Goal: Navigation & Orientation: Find specific page/section

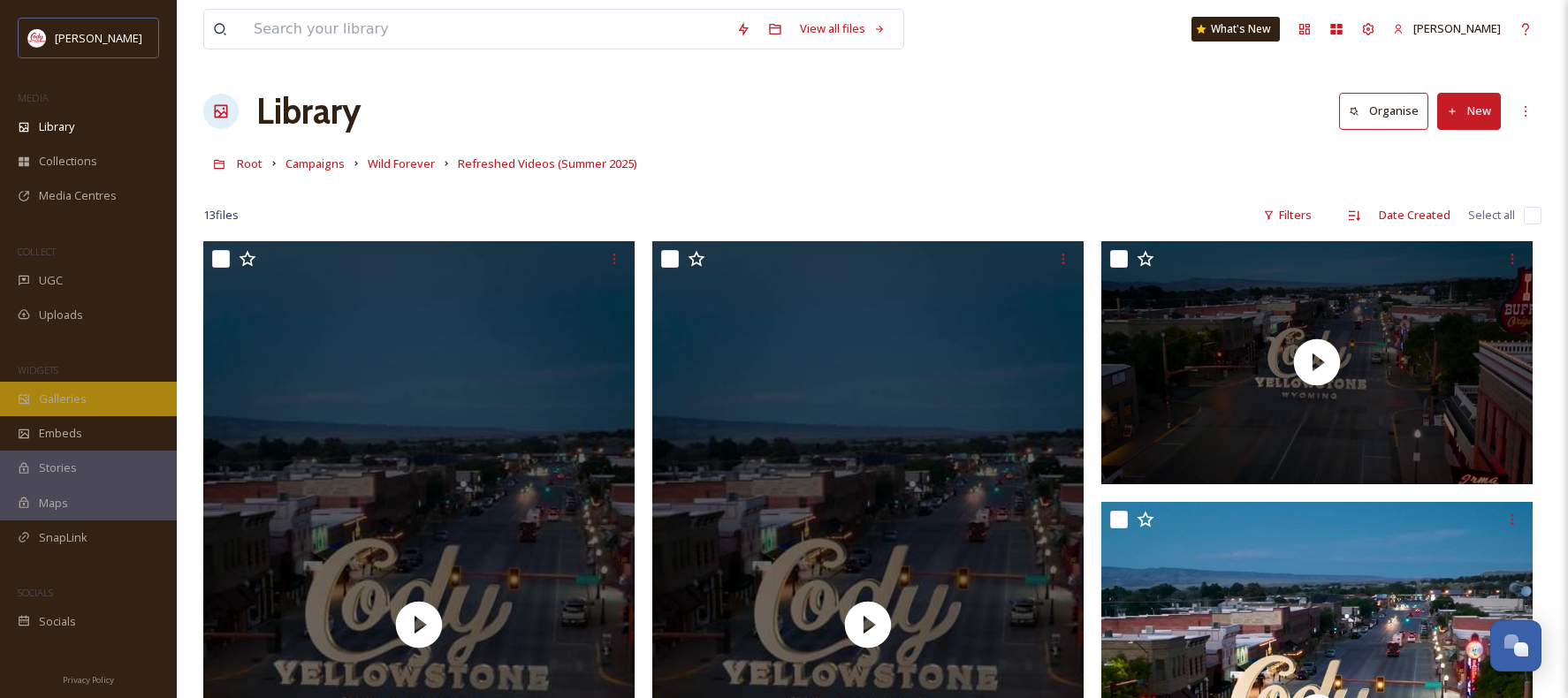
click at [86, 407] on div "Galleries" at bounding box center [88, 399] width 177 height 34
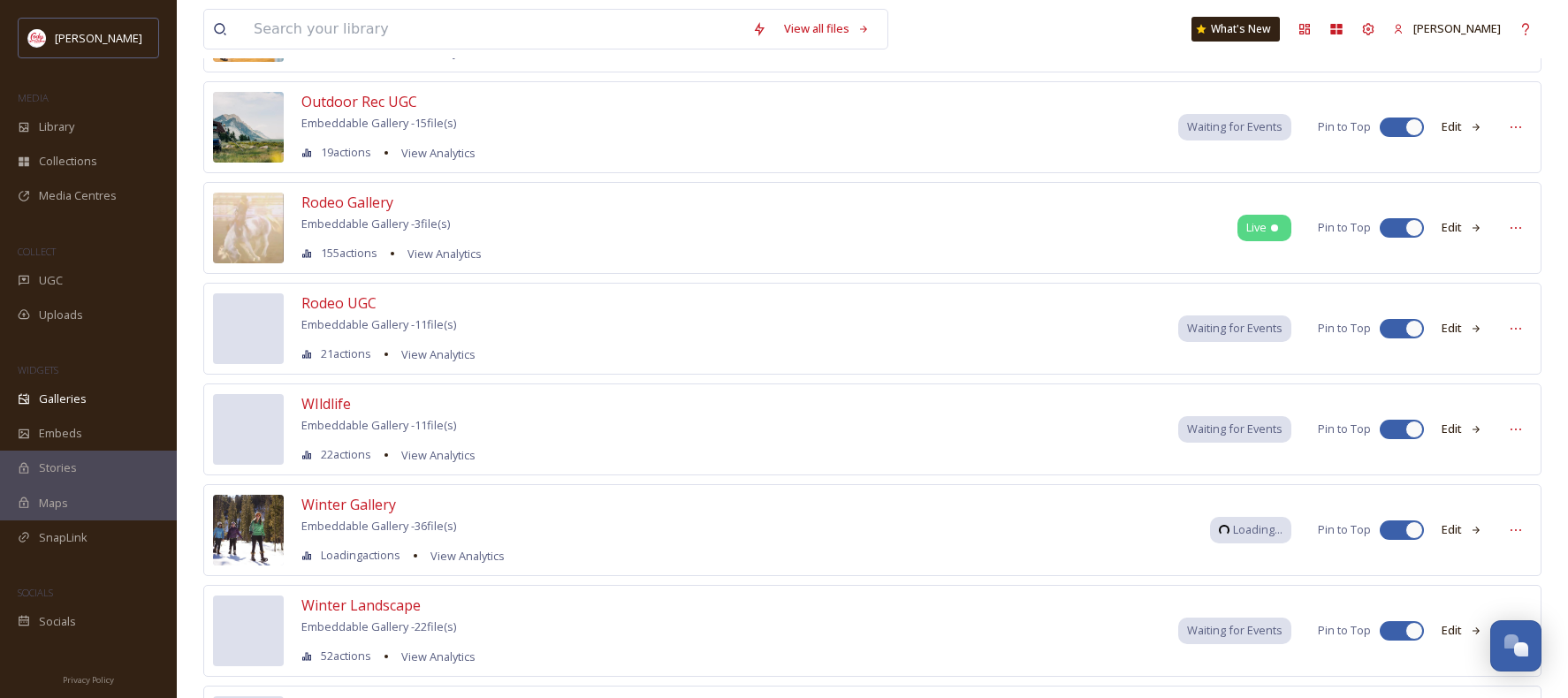
scroll to position [1928, 0]
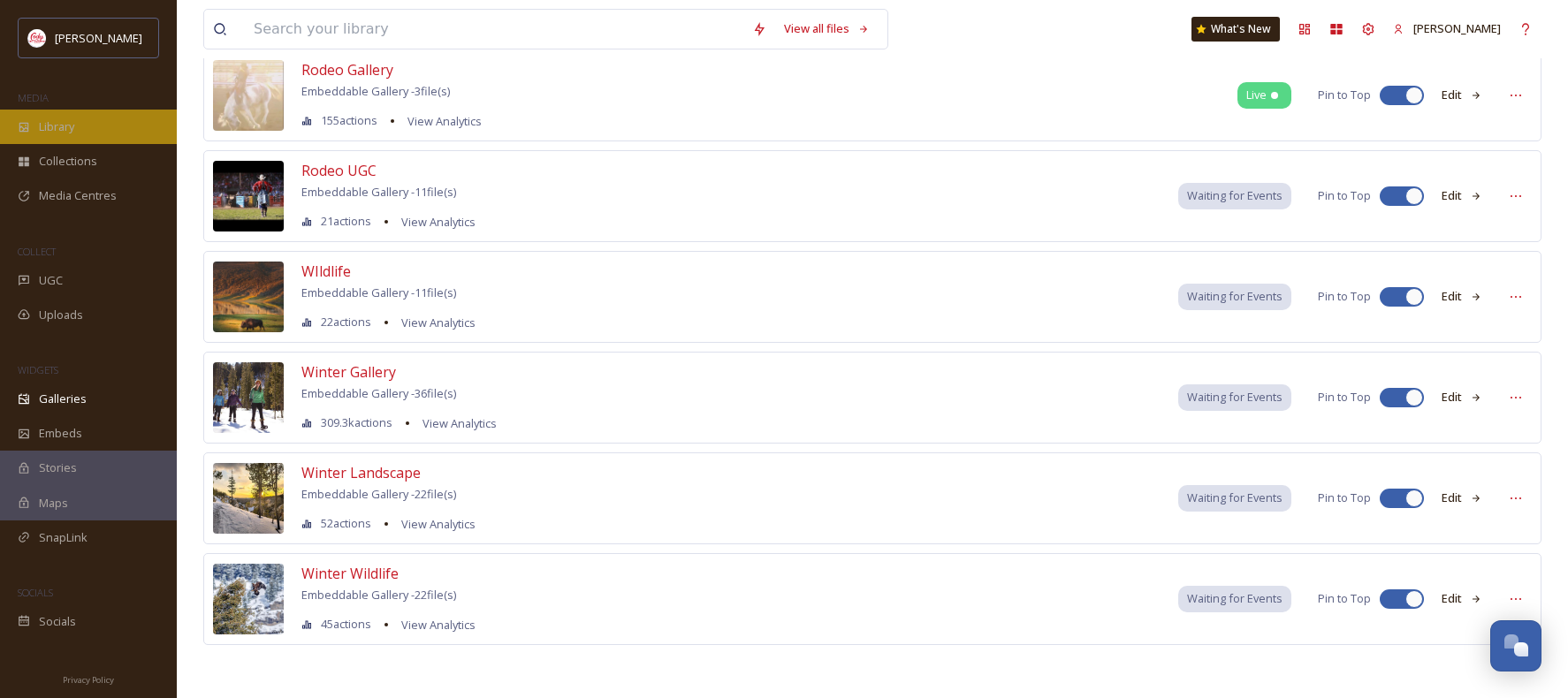
click at [120, 125] on div "Library" at bounding box center [88, 126] width 177 height 34
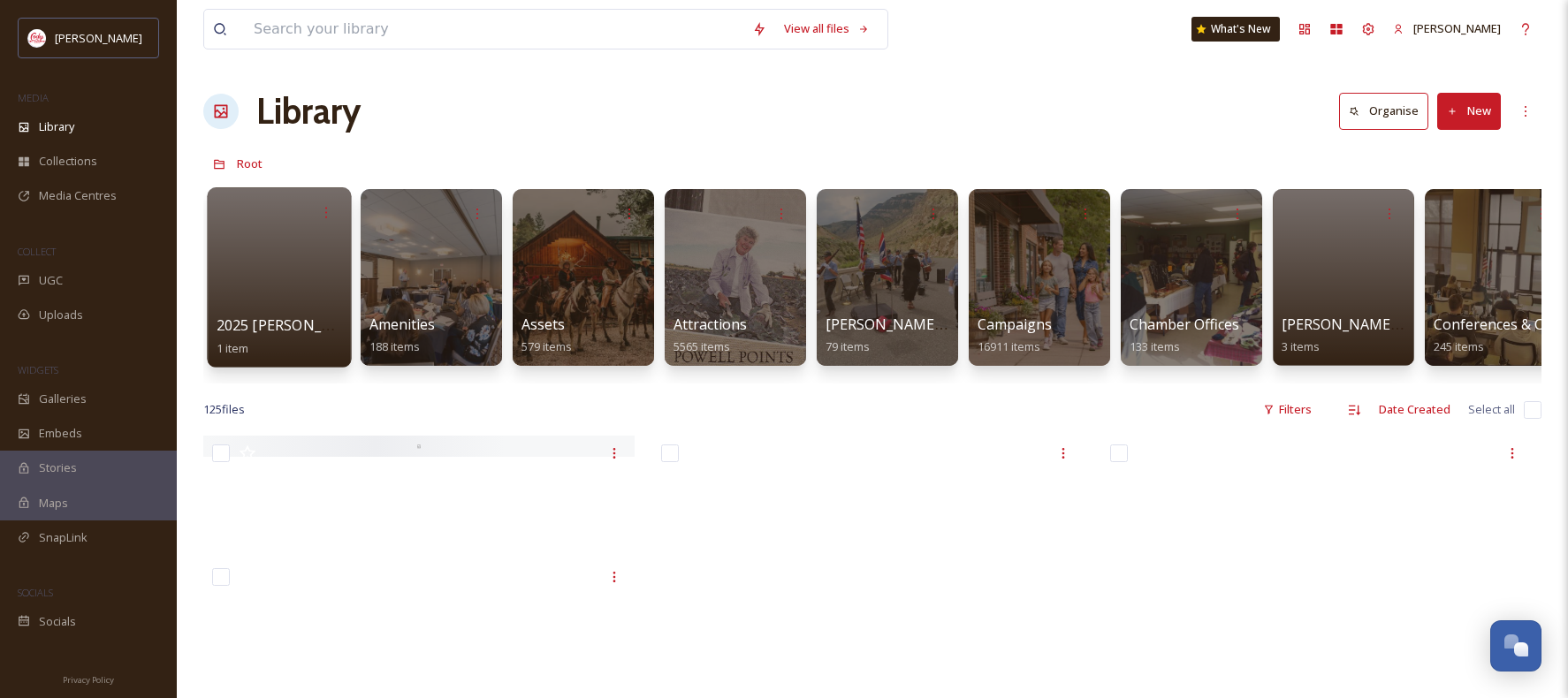
click at [315, 275] on div at bounding box center [279, 277] width 144 height 180
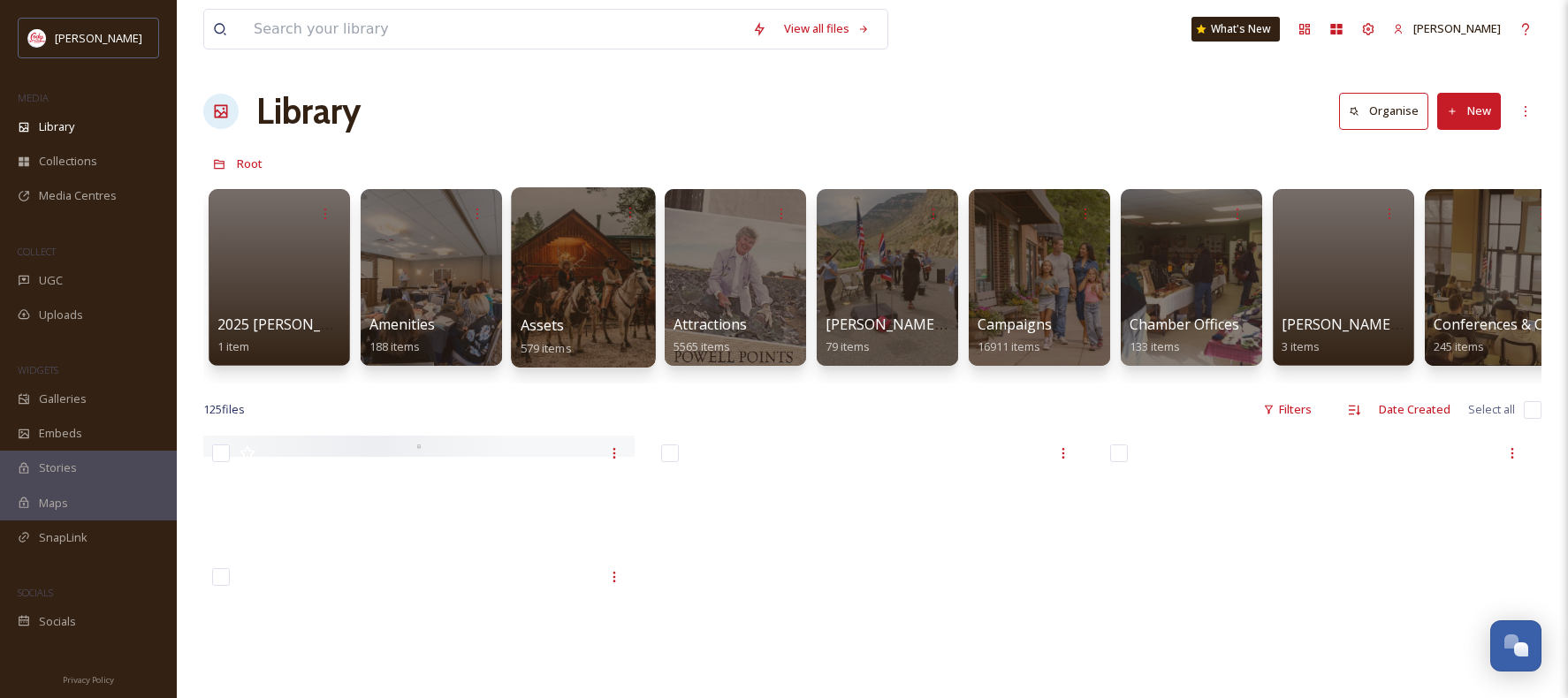
click at [613, 309] on div at bounding box center [583, 277] width 144 height 180
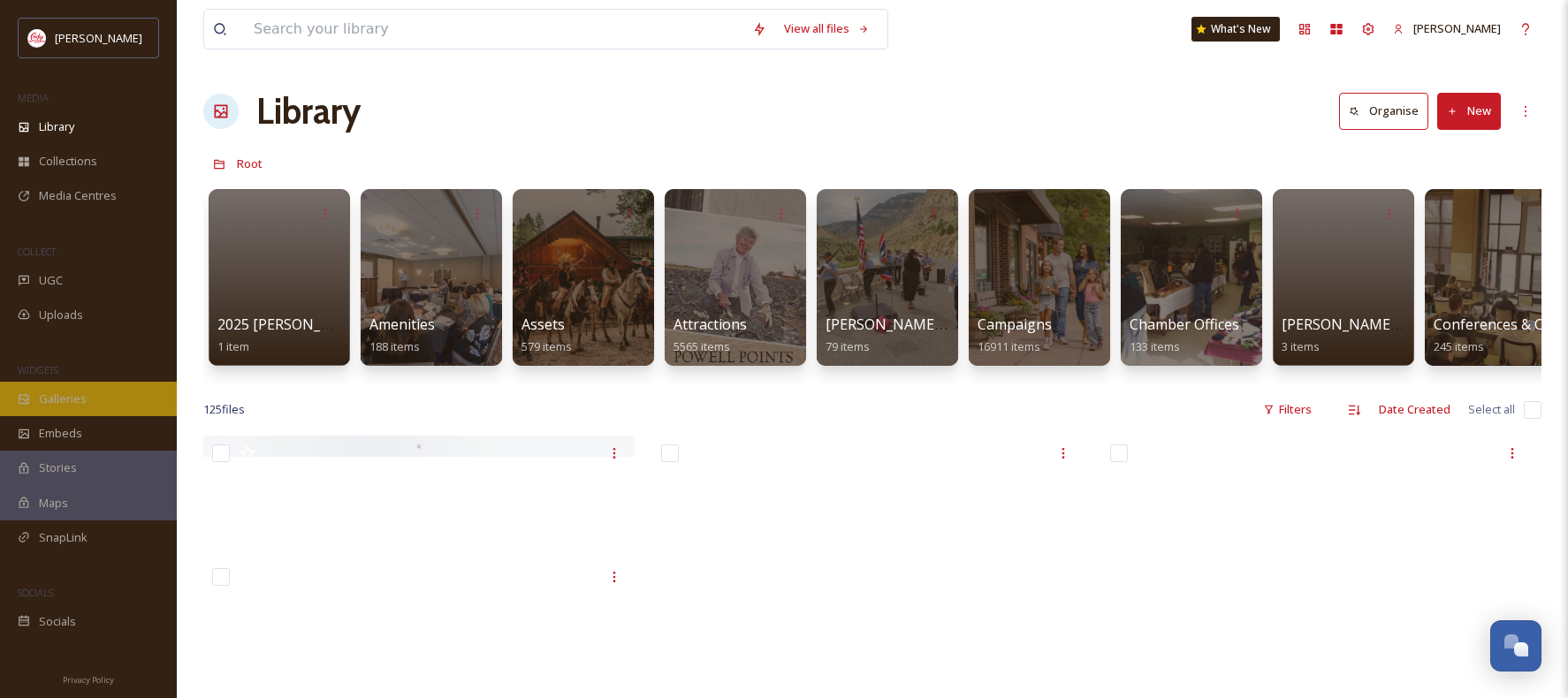
click at [123, 397] on div "Galleries" at bounding box center [88, 399] width 177 height 34
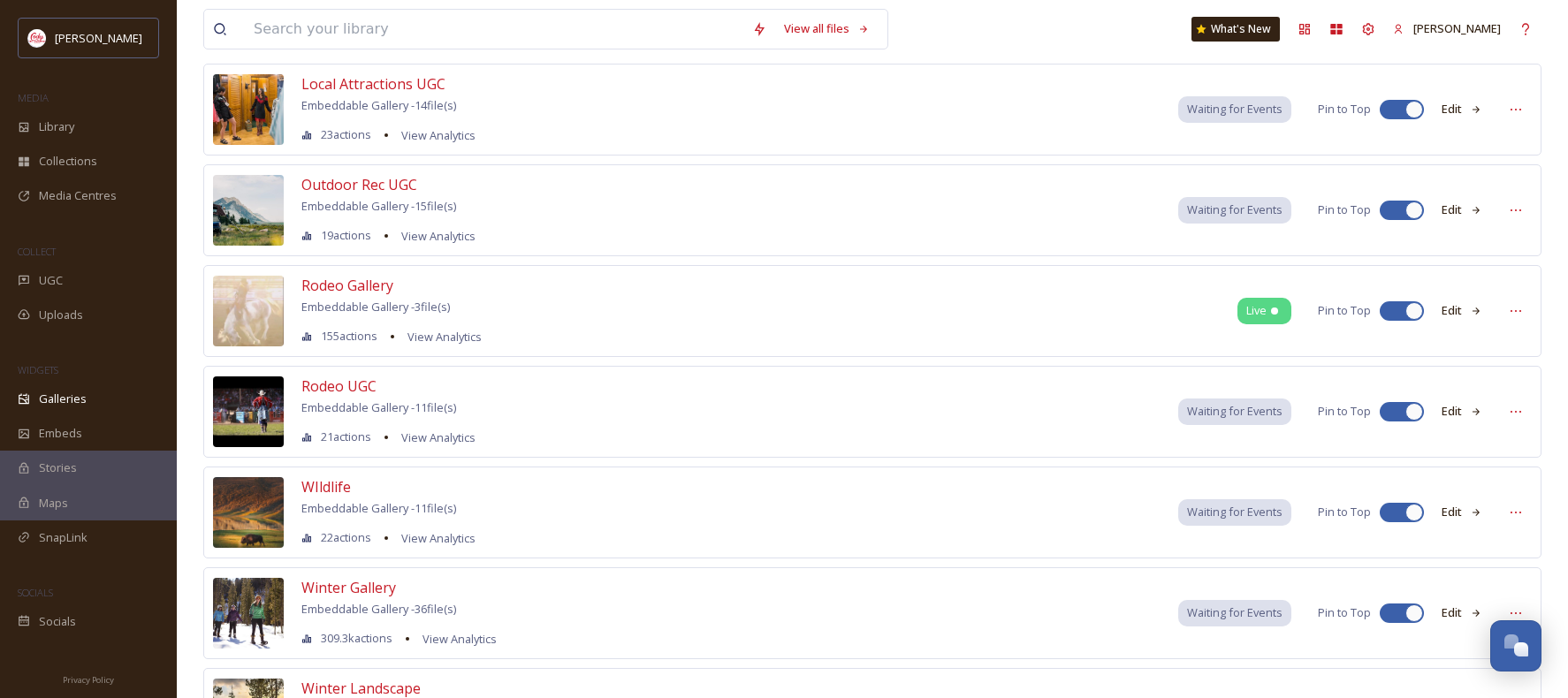
scroll to position [1711, 0]
click at [55, 433] on span "Embeds" at bounding box center [61, 434] width 44 height 17
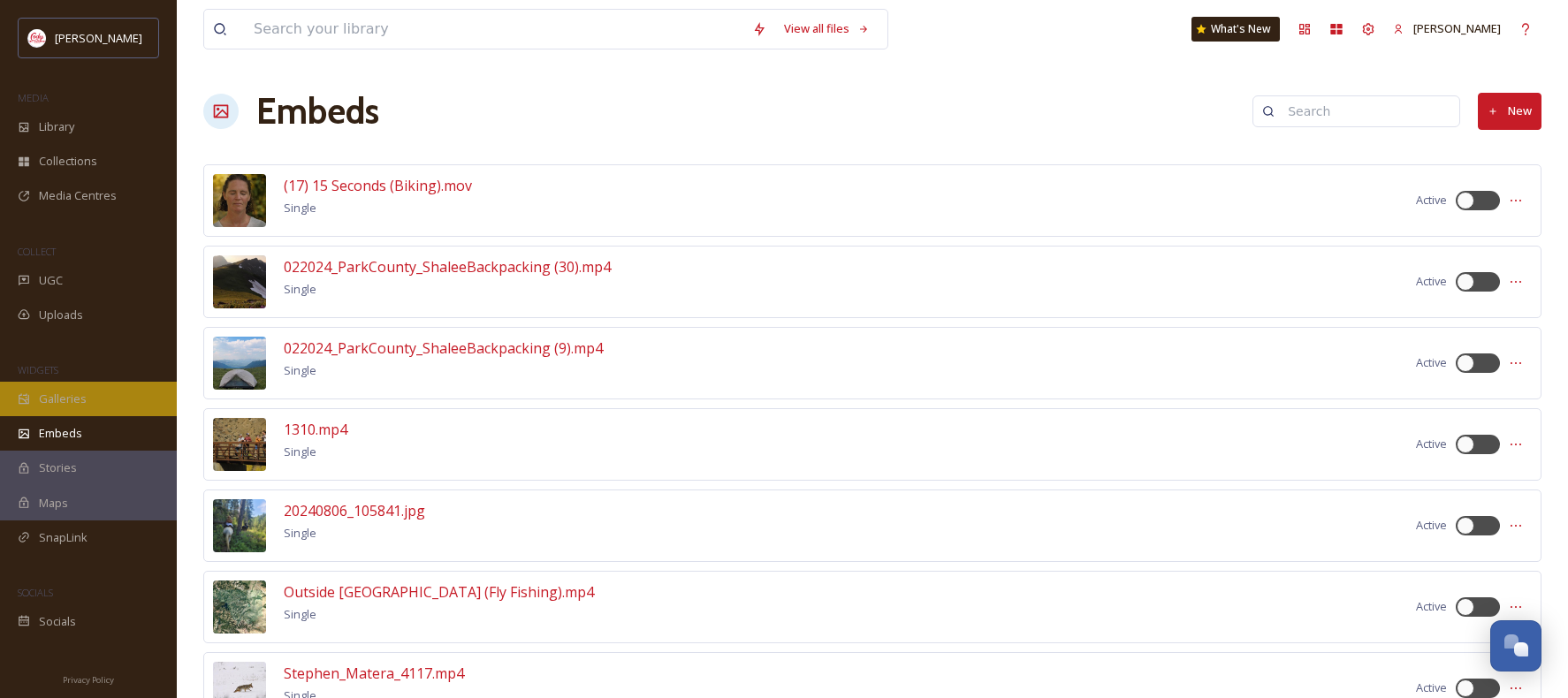
click at [100, 402] on div "Galleries" at bounding box center [88, 399] width 177 height 34
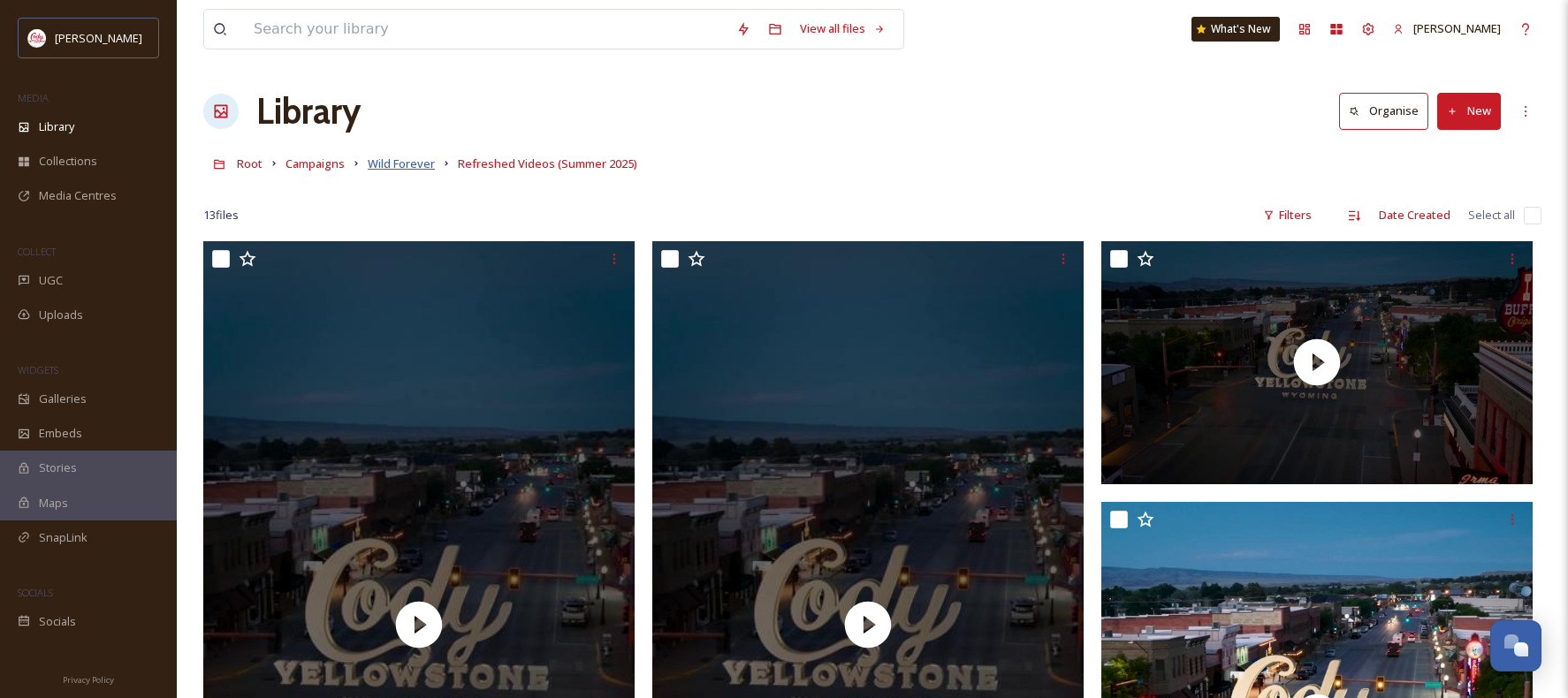
click at [406, 169] on span "Wild Forever" at bounding box center [401, 163] width 67 height 16
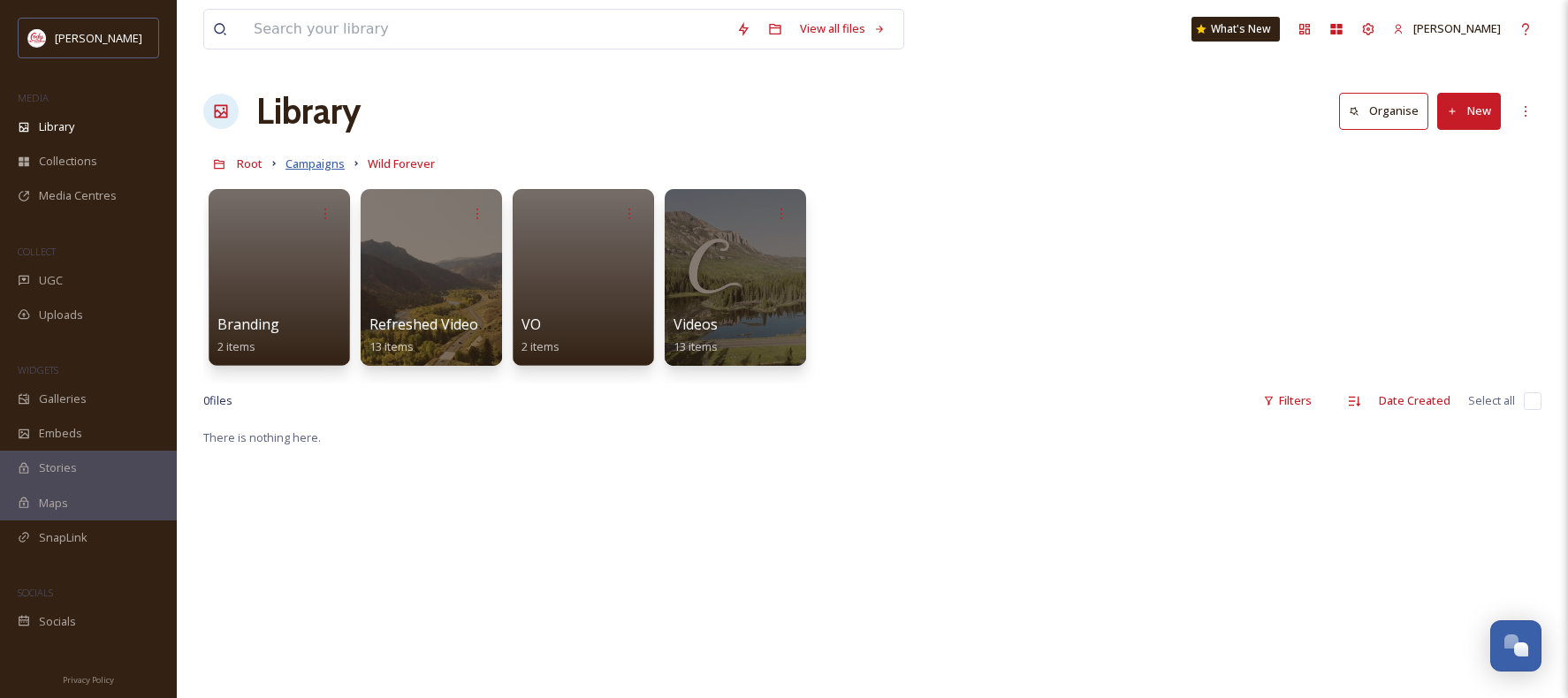
click at [327, 162] on span "Campaigns" at bounding box center [315, 163] width 59 height 16
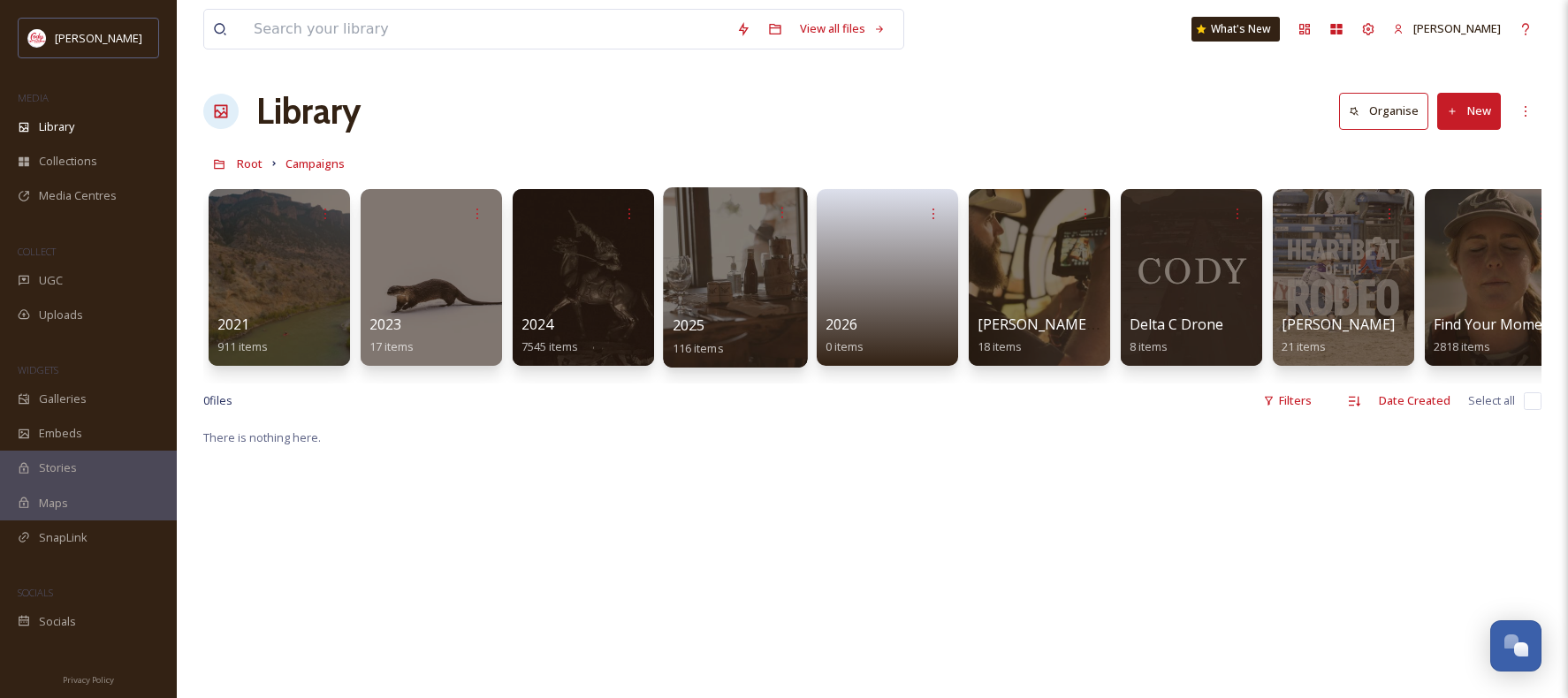
click at [746, 290] on div at bounding box center [735, 277] width 144 height 180
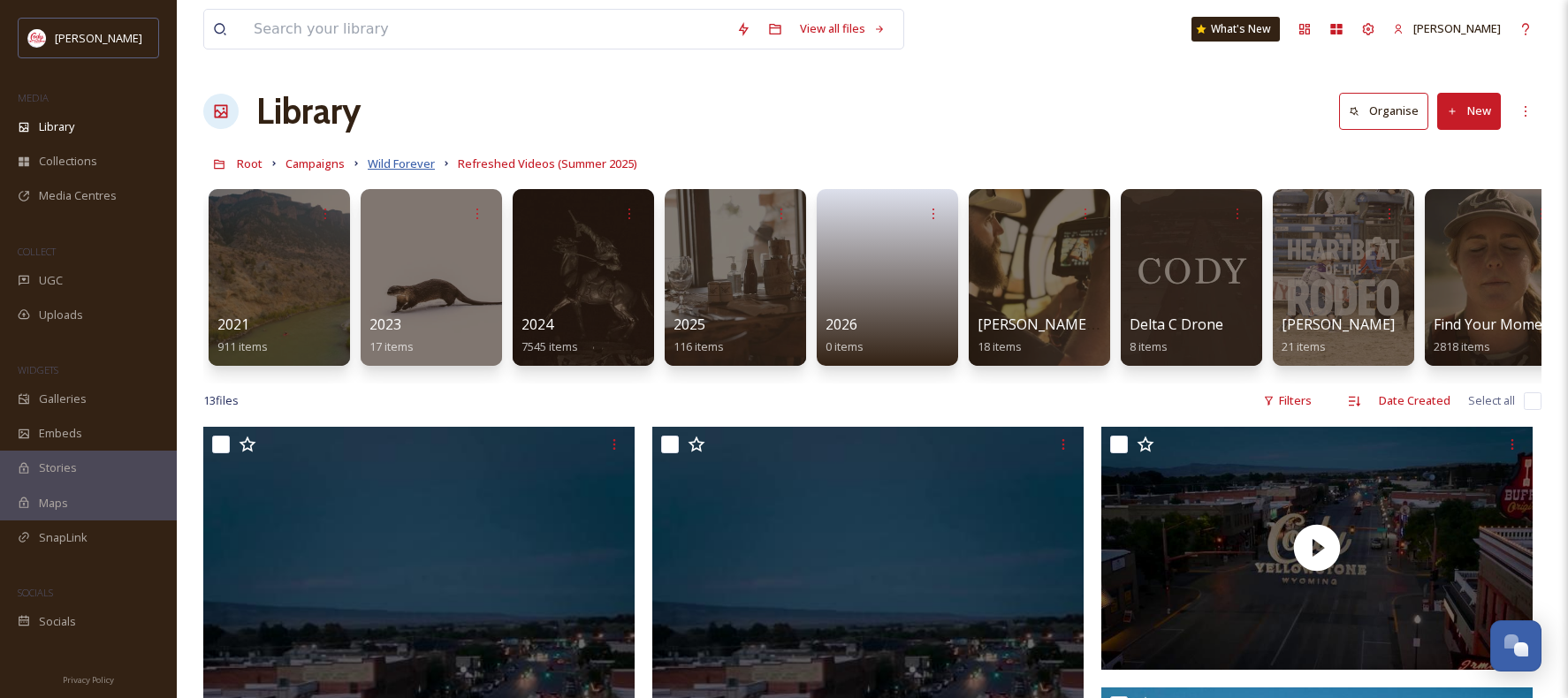
click at [406, 164] on span "Wild Forever" at bounding box center [401, 163] width 67 height 16
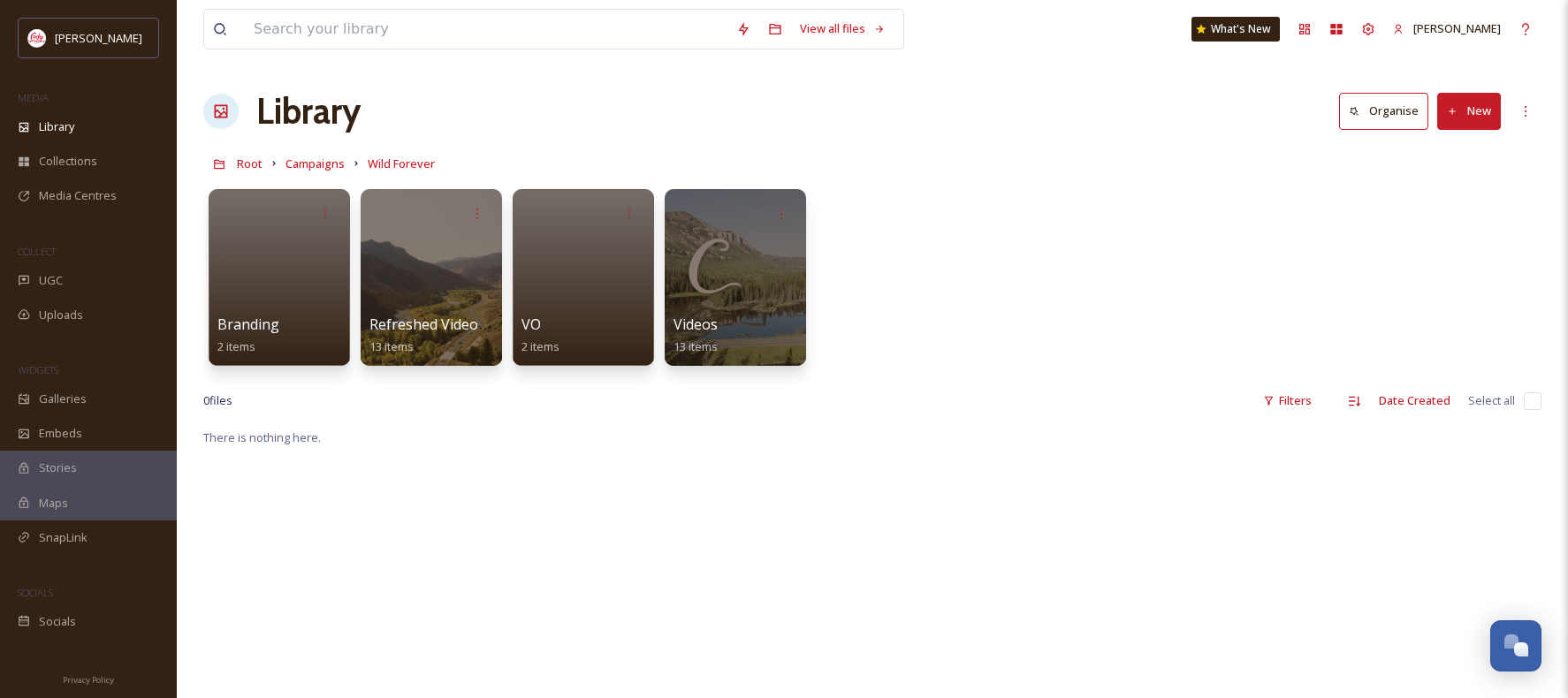
click at [261, 110] on h1 "Library" at bounding box center [309, 111] width 104 height 53
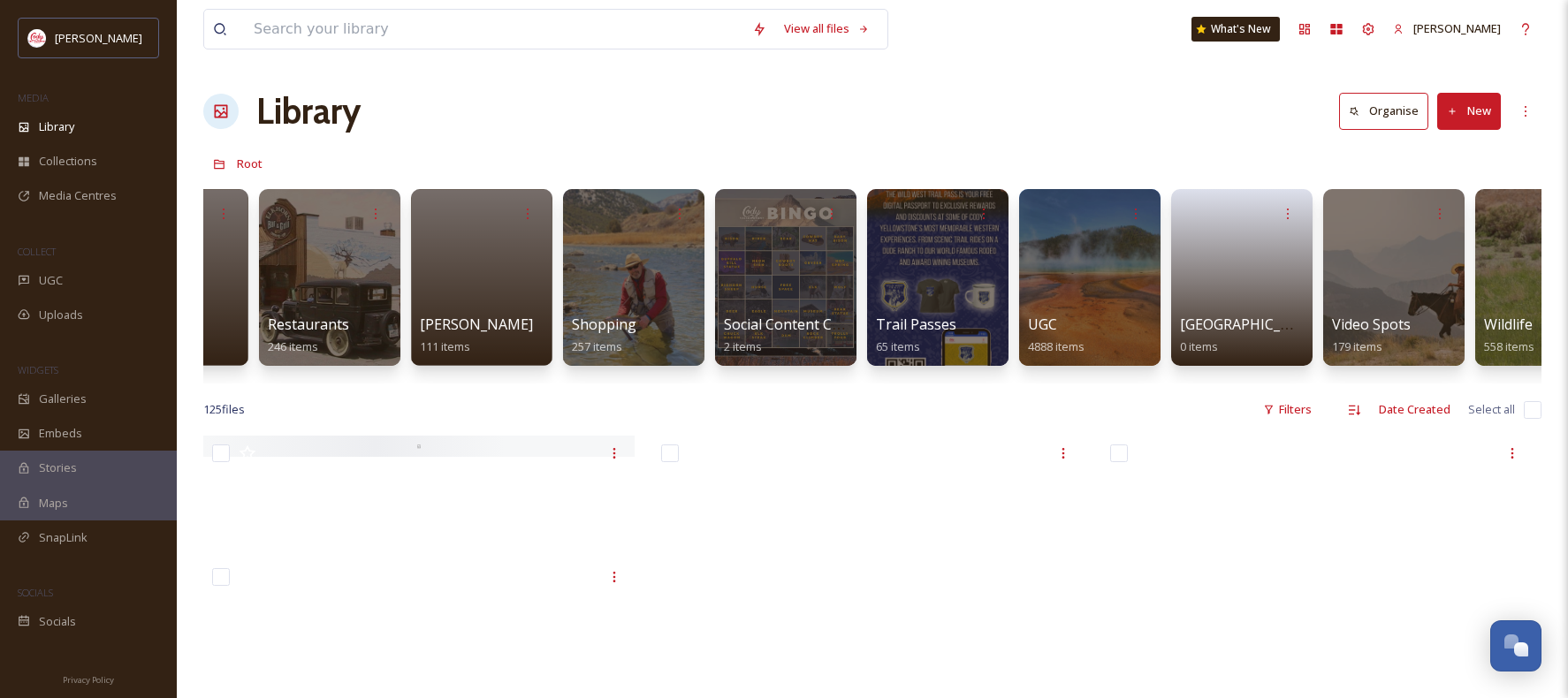
scroll to position [14, 0]
